Goal: Information Seeking & Learning: Compare options

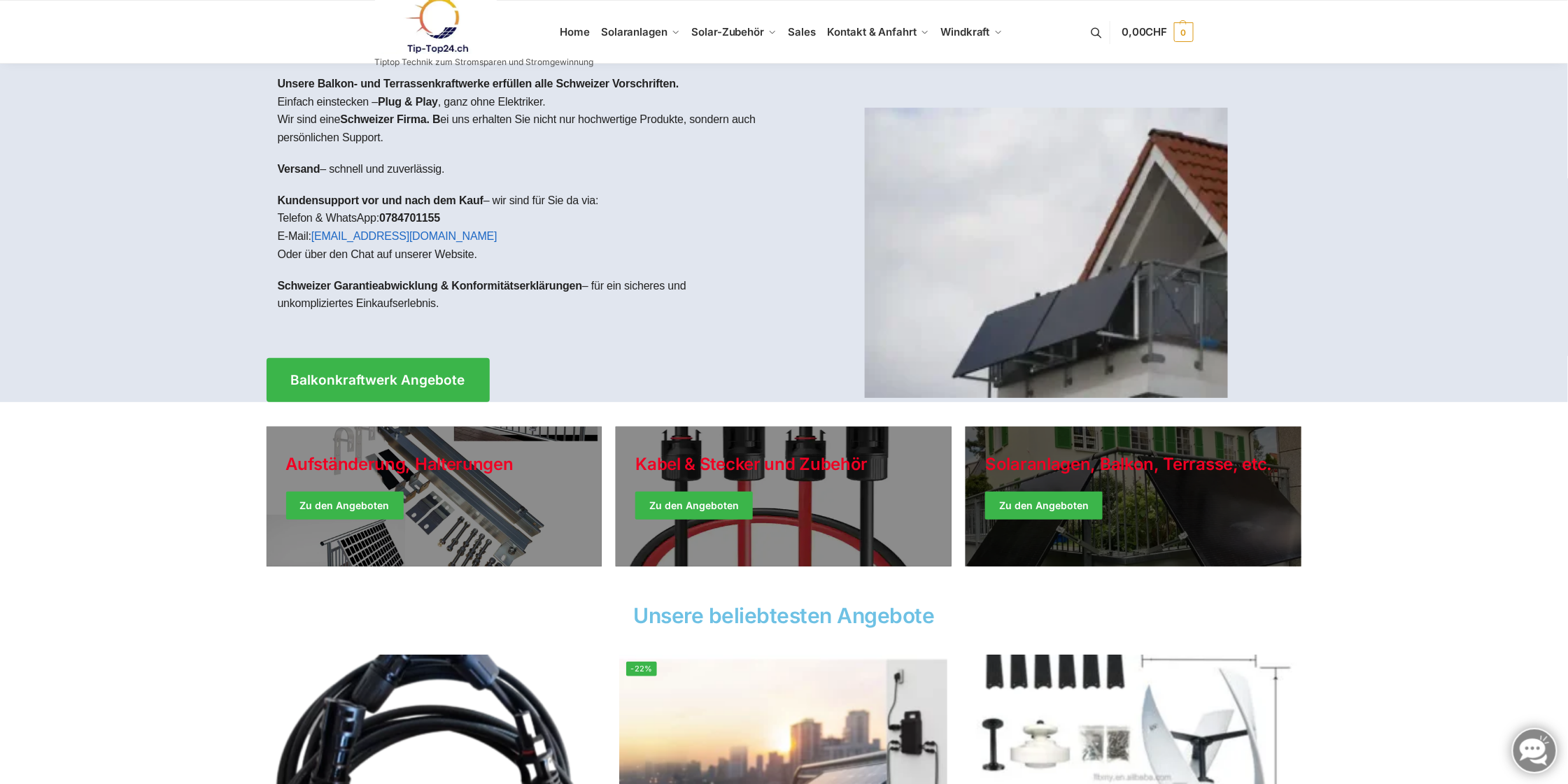
click at [1212, 474] on link "Winter Jackets" at bounding box center [1134, 496] width 336 height 140
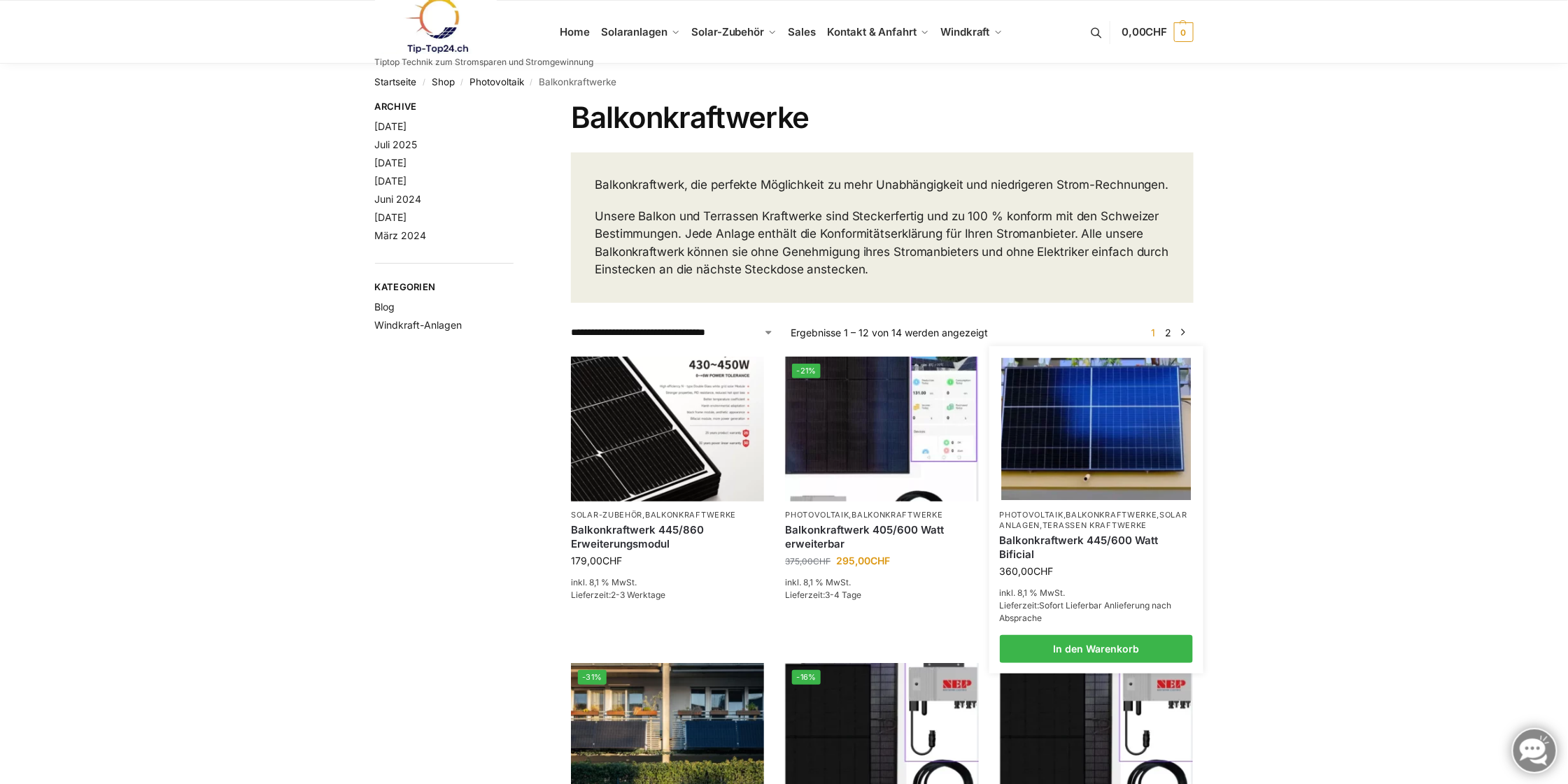
click at [1105, 454] on img at bounding box center [1095, 429] width 190 height 142
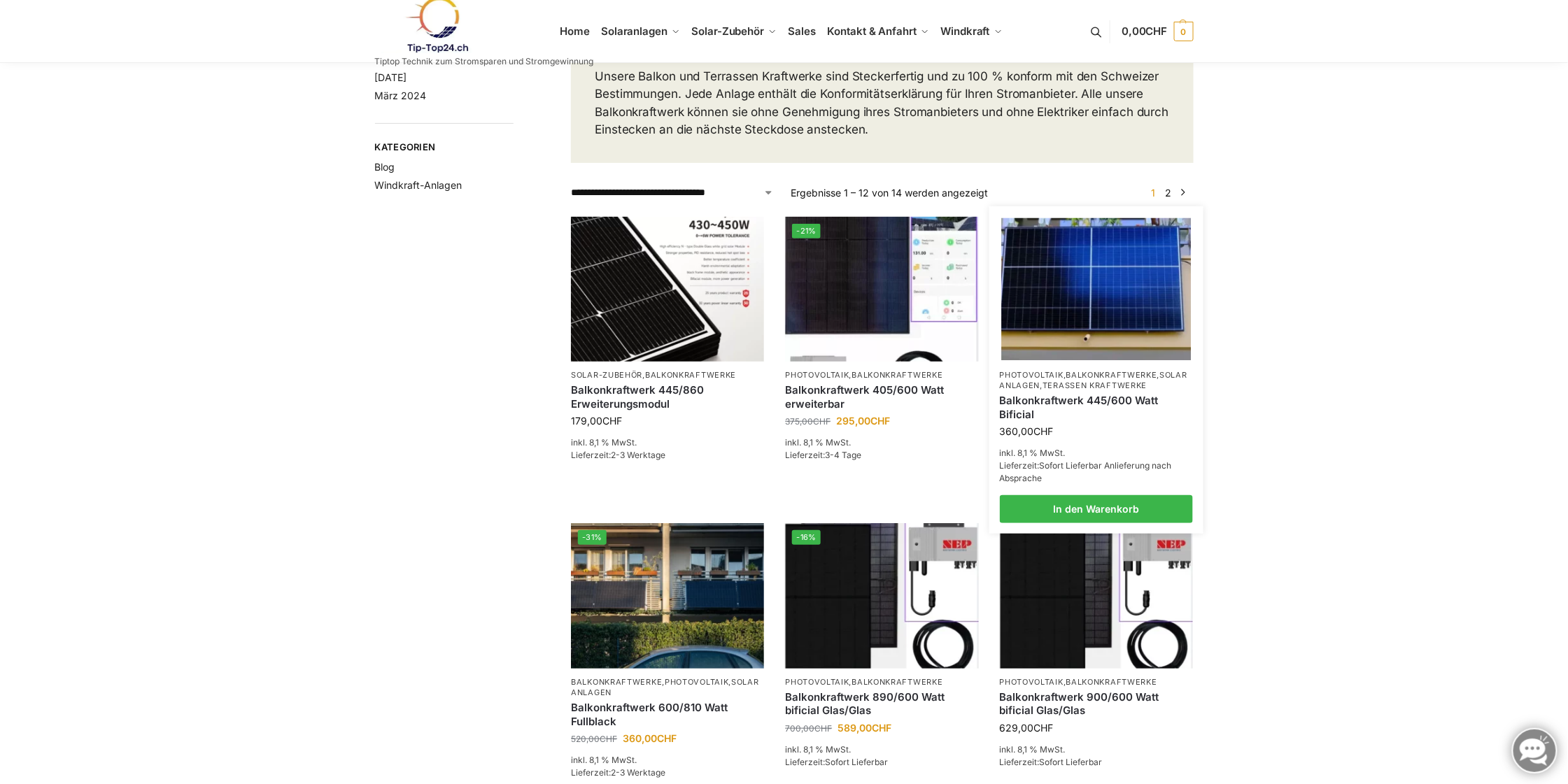
scroll to position [248, 0]
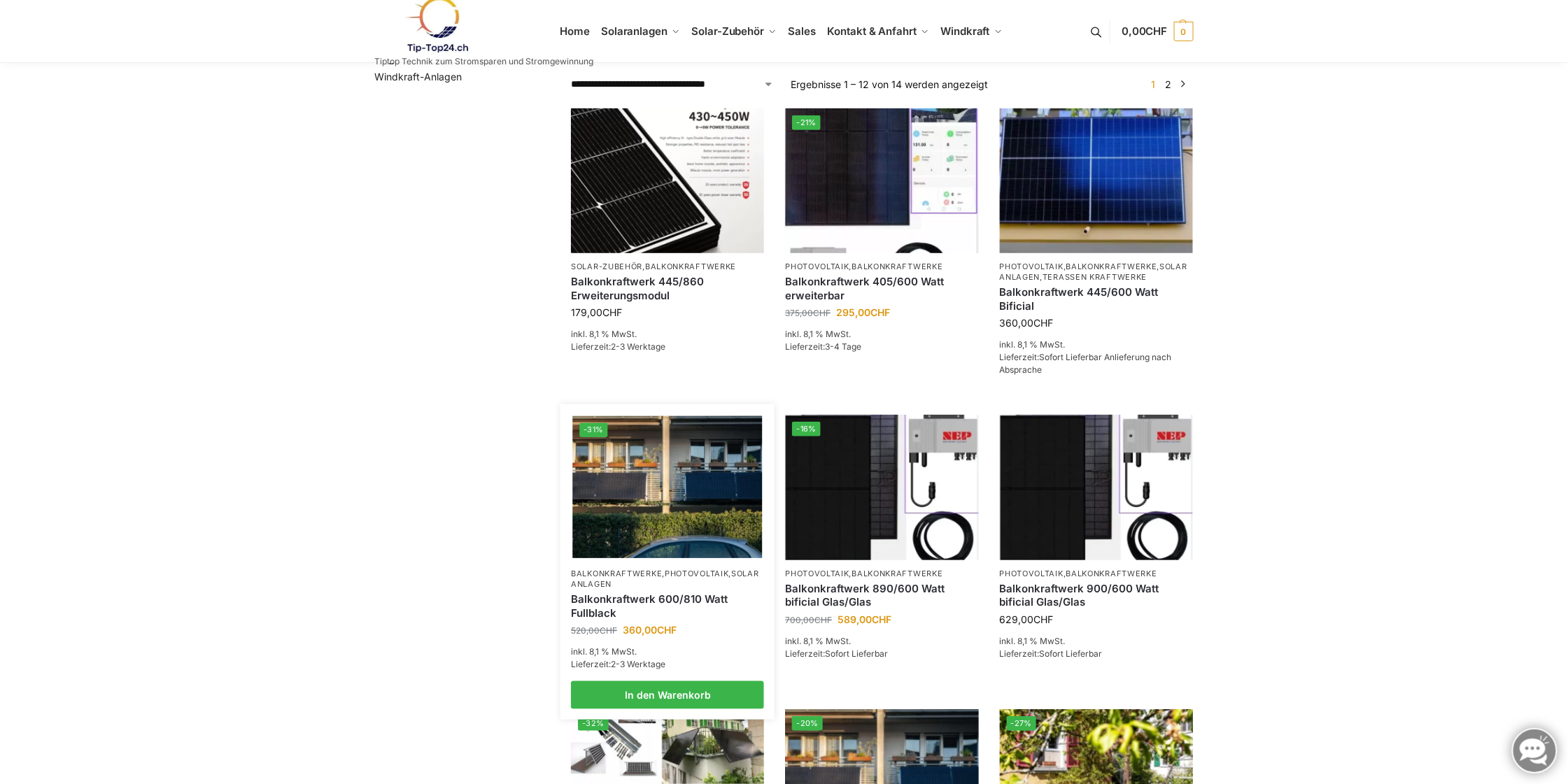
click at [699, 498] on img at bounding box center [667, 487] width 190 height 142
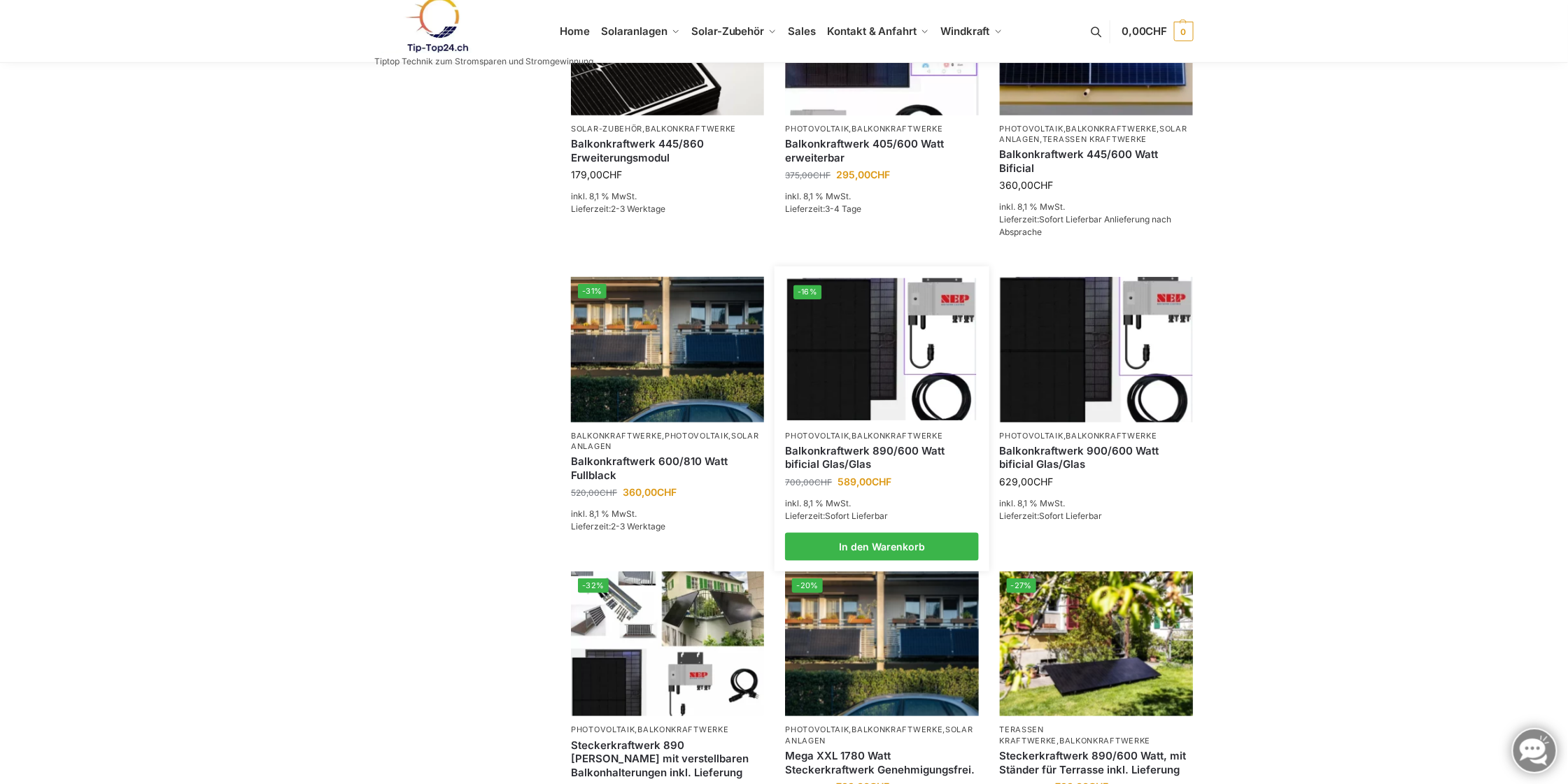
scroll to position [497, 0]
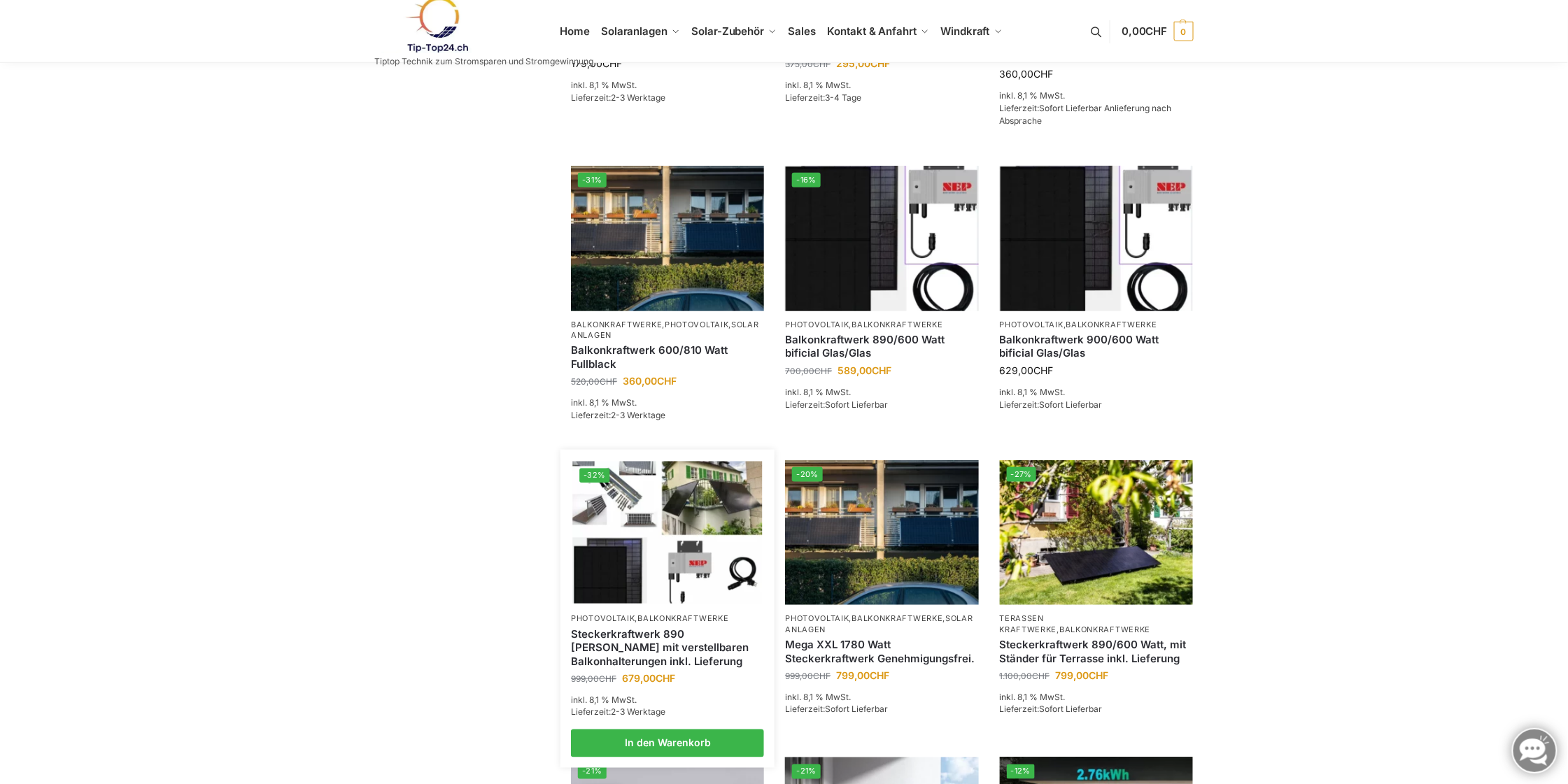
click at [705, 554] on img at bounding box center [667, 533] width 190 height 142
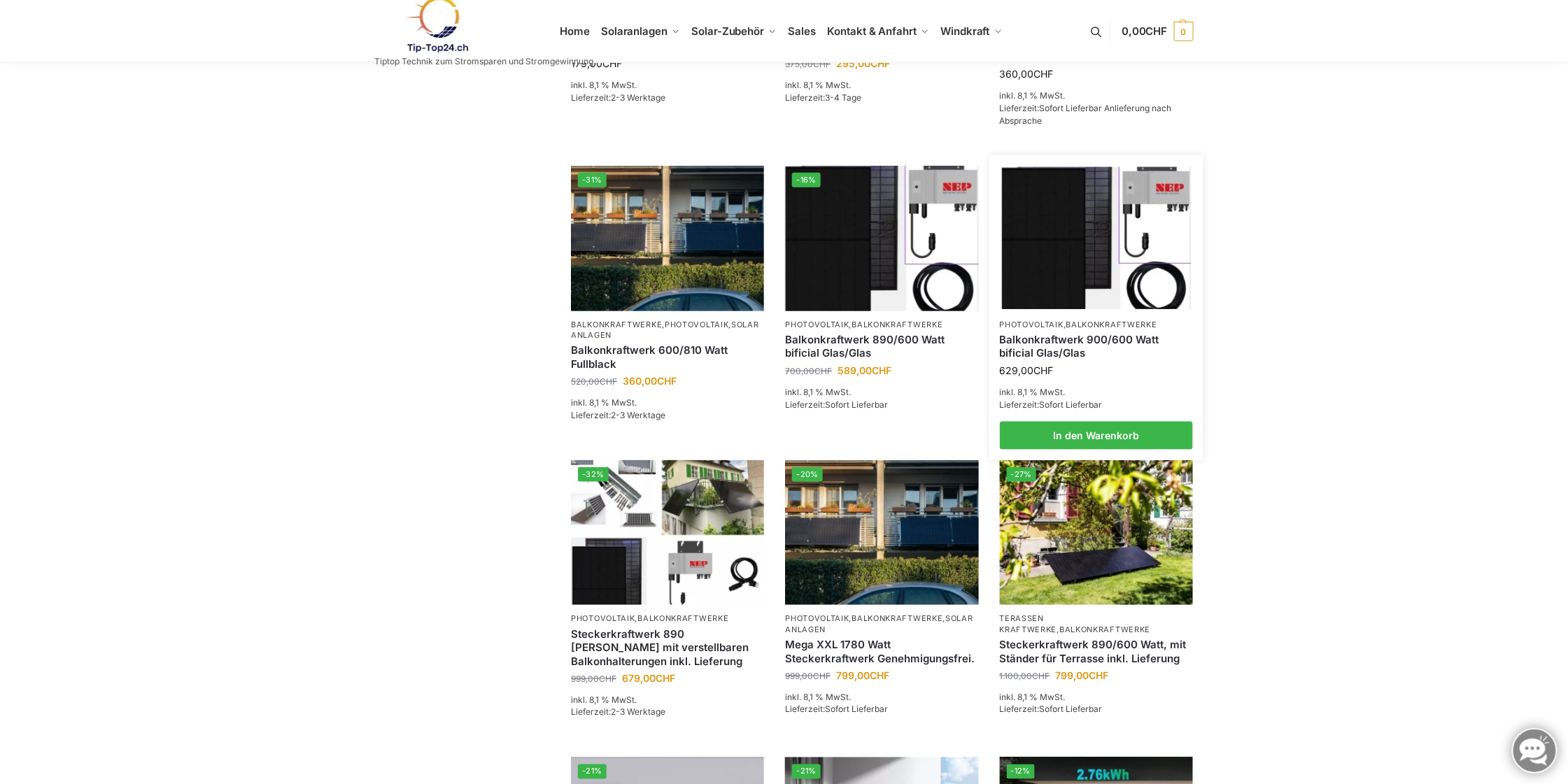
click at [1092, 263] on img at bounding box center [1095, 238] width 190 height 142
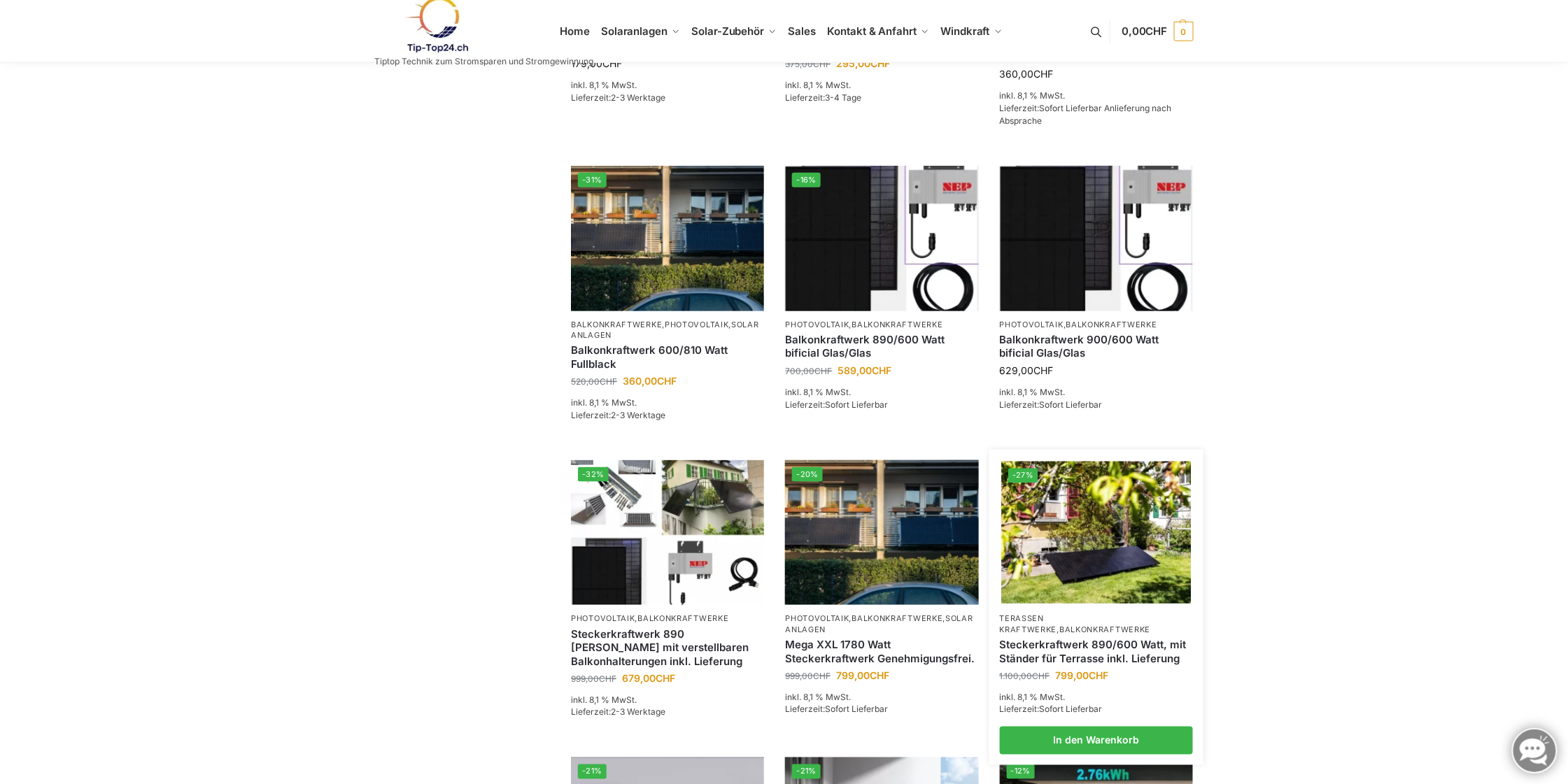
click at [1118, 578] on img at bounding box center [1095, 533] width 190 height 142
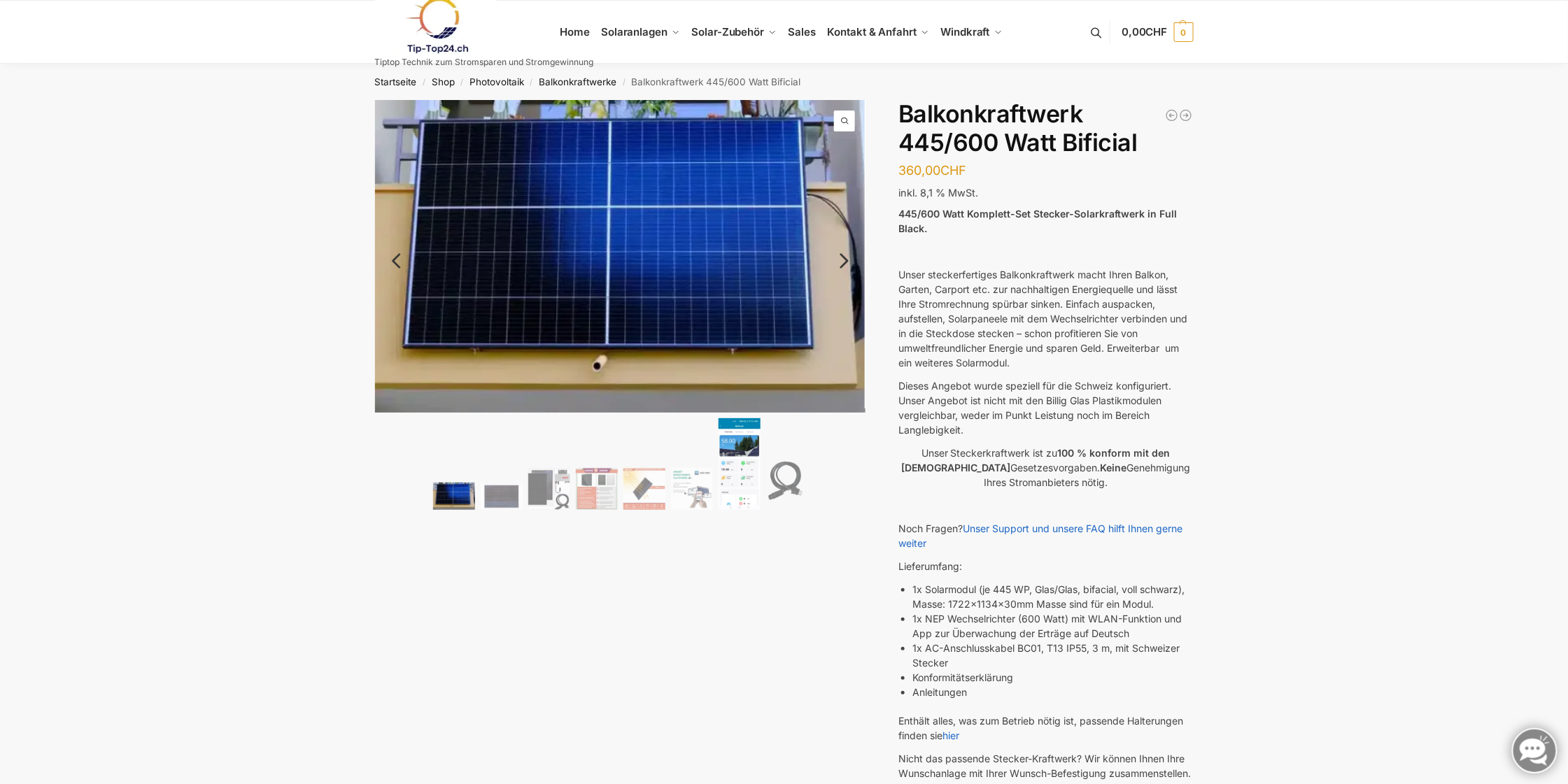
click at [722, 471] on img at bounding box center [740, 463] width 42 height 91
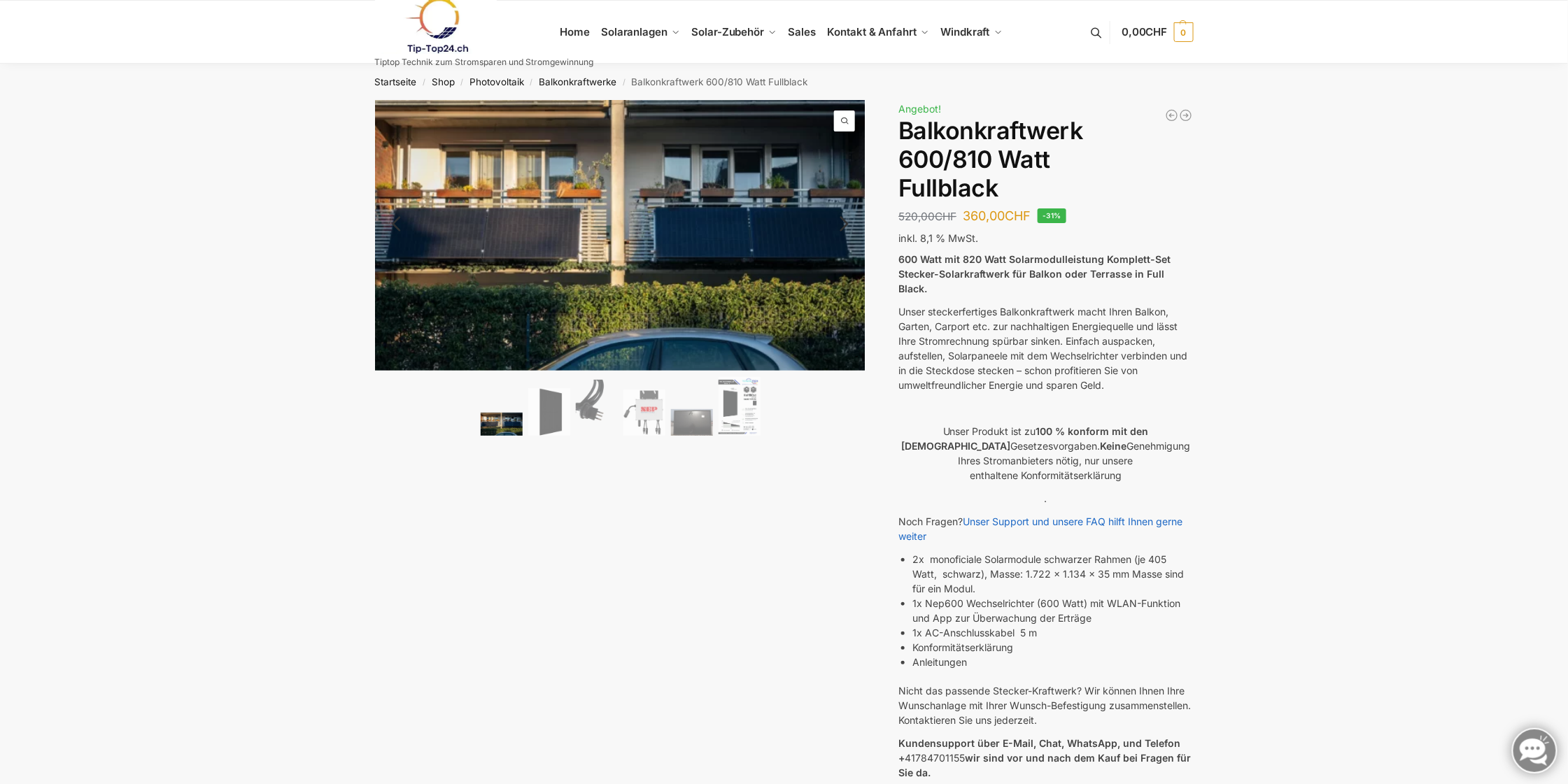
click at [843, 224] on link "Next" at bounding box center [842, 231] width 47 height 14
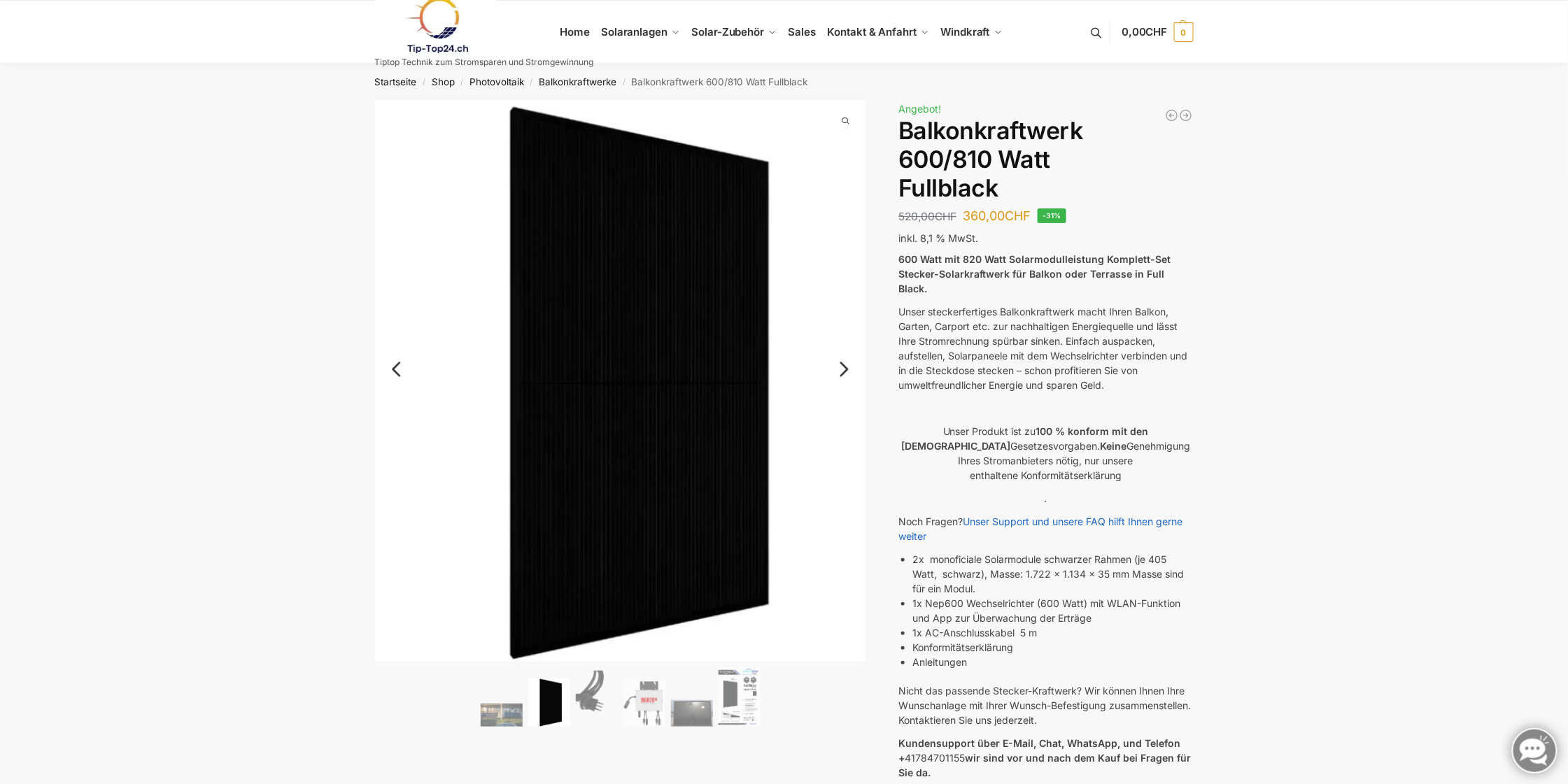
click at [846, 372] on link "Next" at bounding box center [842, 376] width 47 height 14
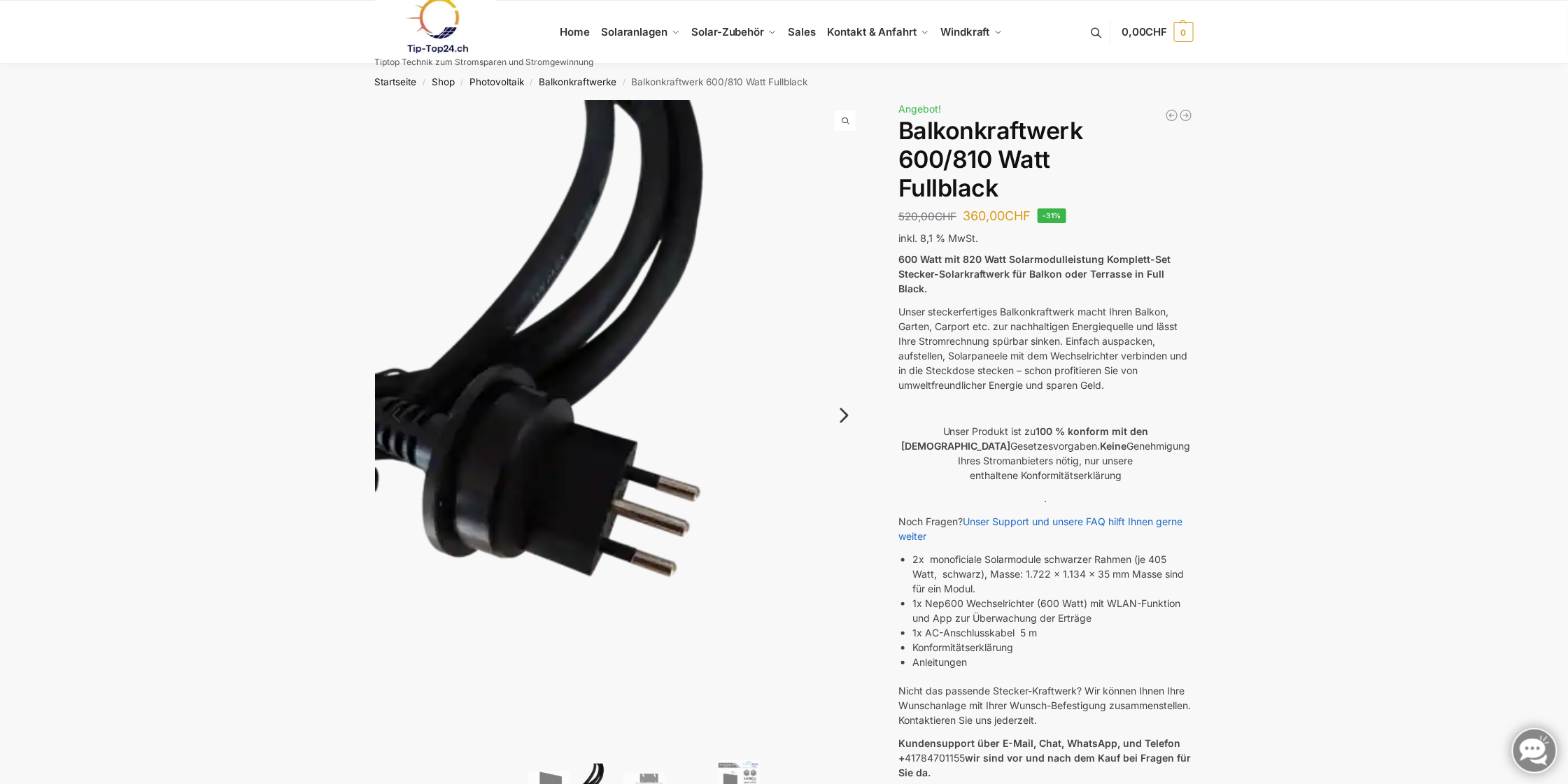
click at [841, 415] on link "Next" at bounding box center [842, 422] width 47 height 14
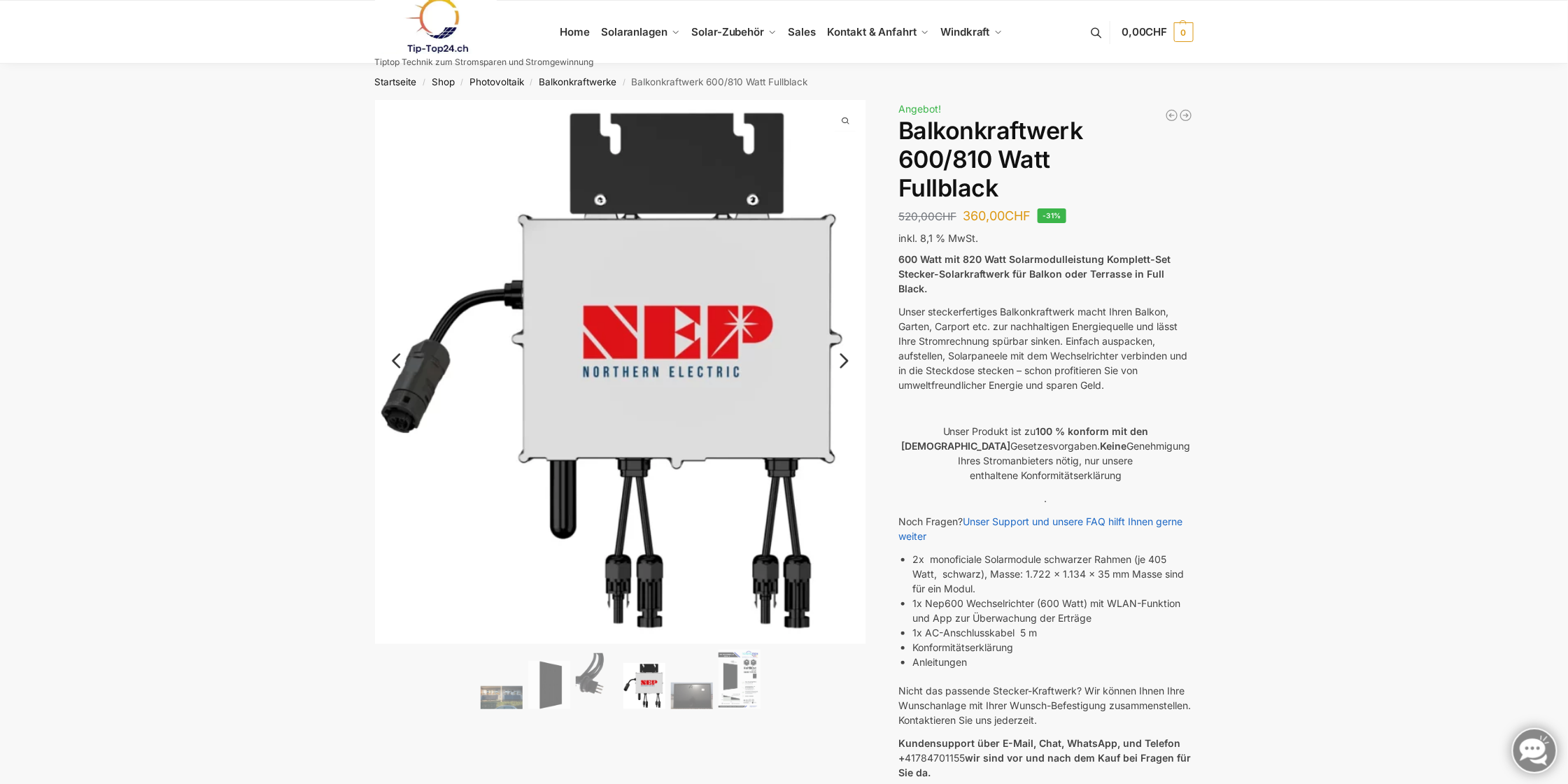
click at [844, 361] on link "Next" at bounding box center [842, 368] width 47 height 14
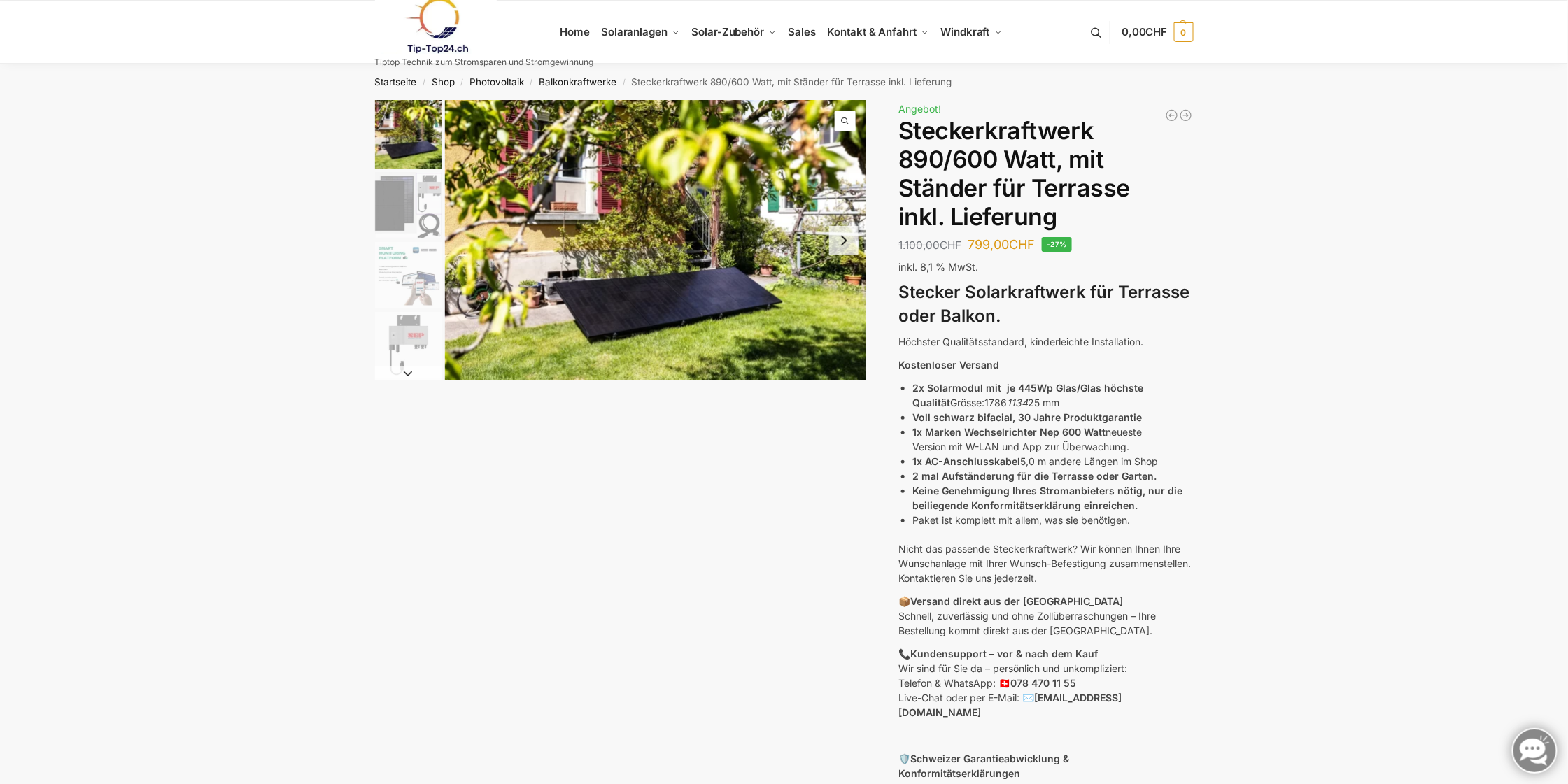
click at [388, 217] on img "2 / 11" at bounding box center [408, 205] width 66 height 66
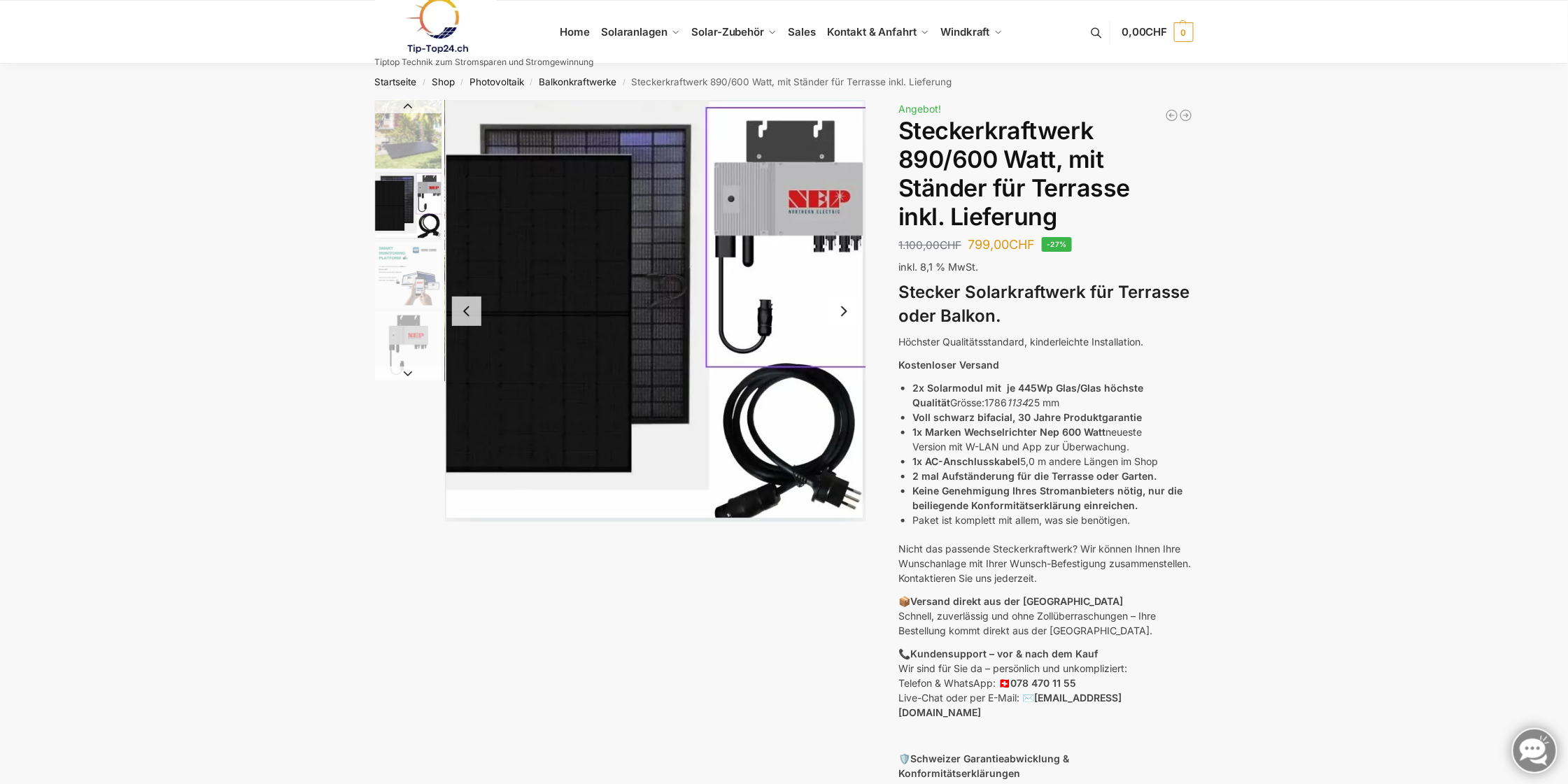
click at [413, 305] on img "3 / 11" at bounding box center [408, 275] width 66 height 66
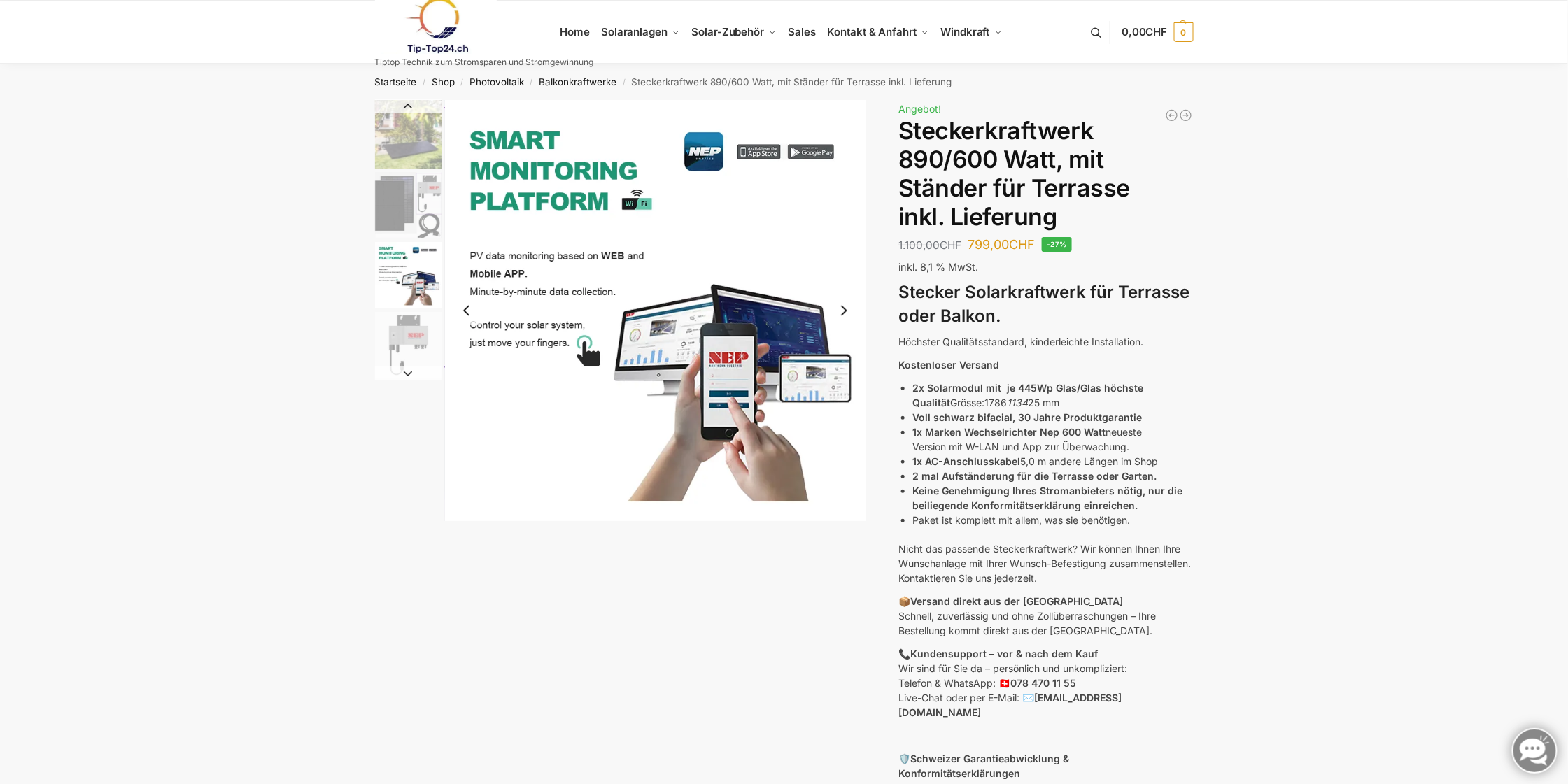
click at [427, 338] on img "4 / 11" at bounding box center [408, 344] width 66 height 66
